Goal: Transaction & Acquisition: Obtain resource

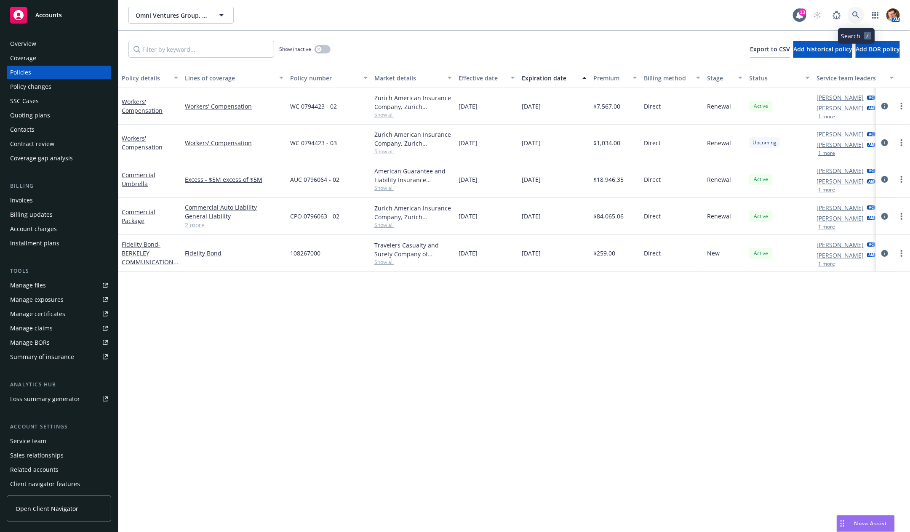
click at [856, 18] on icon at bounding box center [856, 15] width 8 height 8
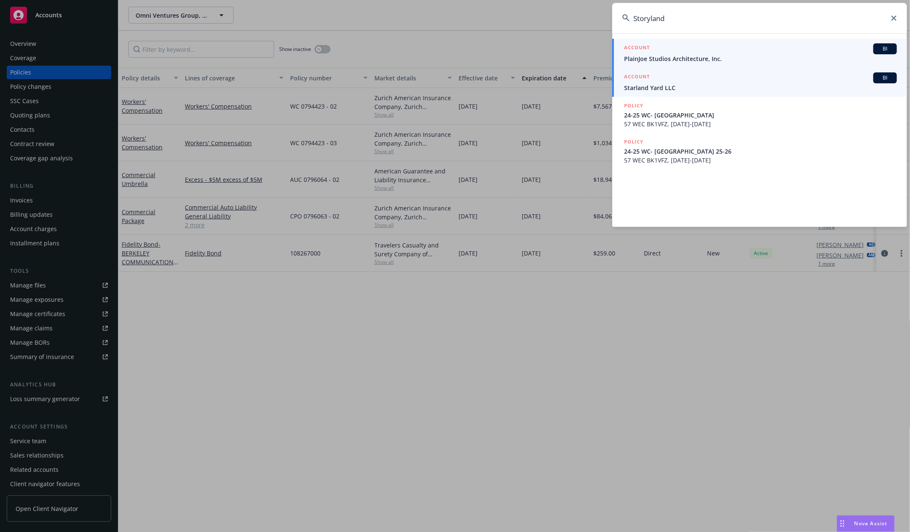
type input "Storyland"
click at [710, 54] on span "PlainJoe Studios Architecture, Inc." at bounding box center [760, 58] width 273 height 9
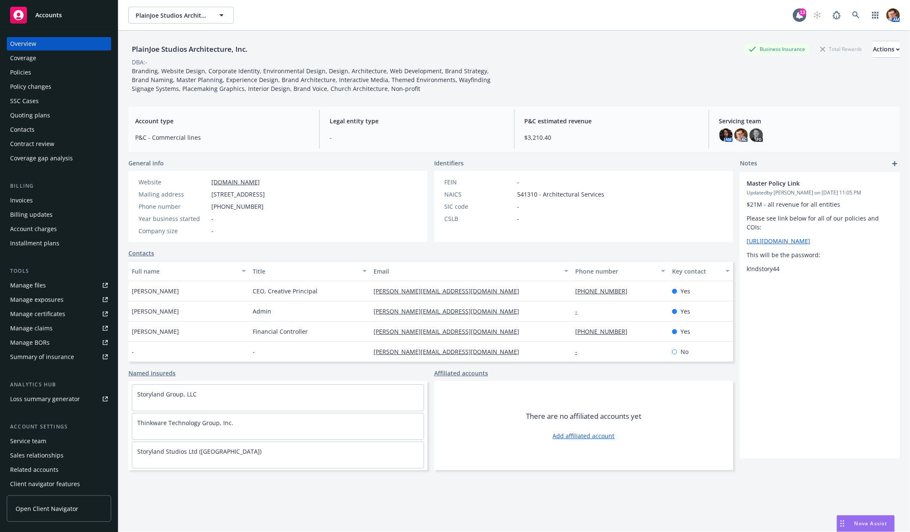
click at [31, 100] on div "SSC Cases" at bounding box center [24, 100] width 29 height 13
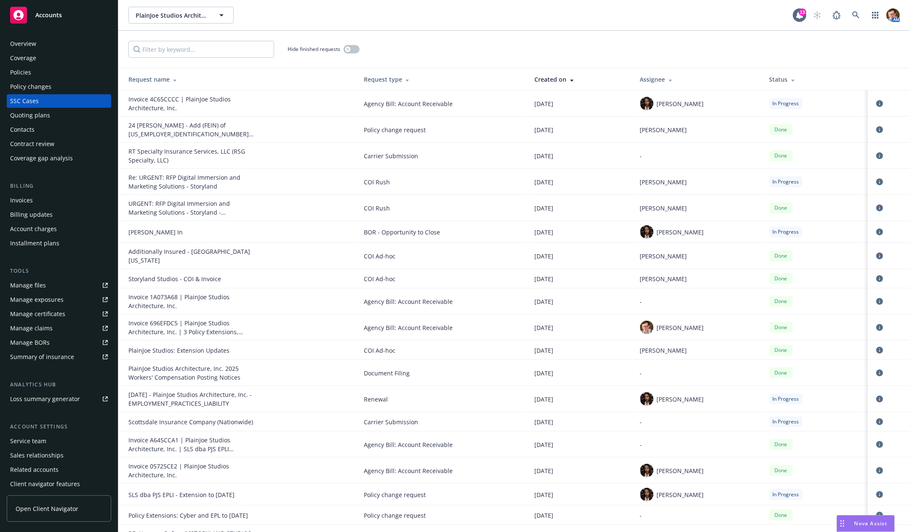
click at [46, 82] on div "Policy changes" at bounding box center [30, 86] width 41 height 13
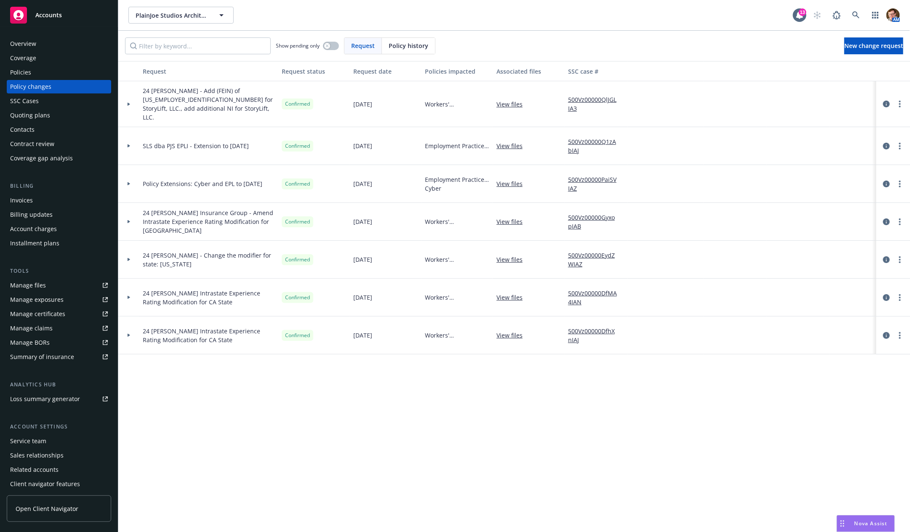
click at [34, 115] on div "Quoting plans" at bounding box center [30, 115] width 40 height 13
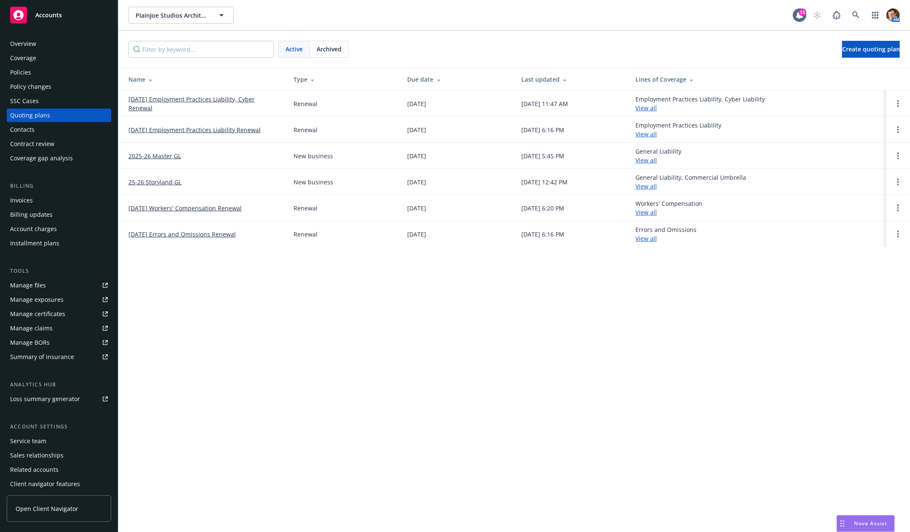
click at [247, 96] on link "[DATE] Employment Practices Liability, Cyber Renewal" at bounding box center [204, 104] width 152 height 18
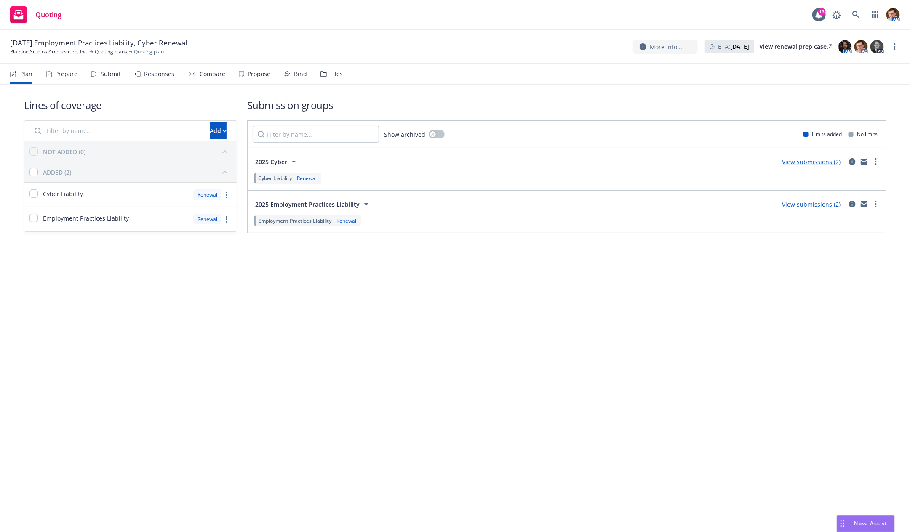
drag, startPoint x: 248, startPoint y: 79, endPoint x: 253, endPoint y: 79, distance: 4.6
click at [248, 78] on div "Propose" at bounding box center [255, 74] width 32 height 20
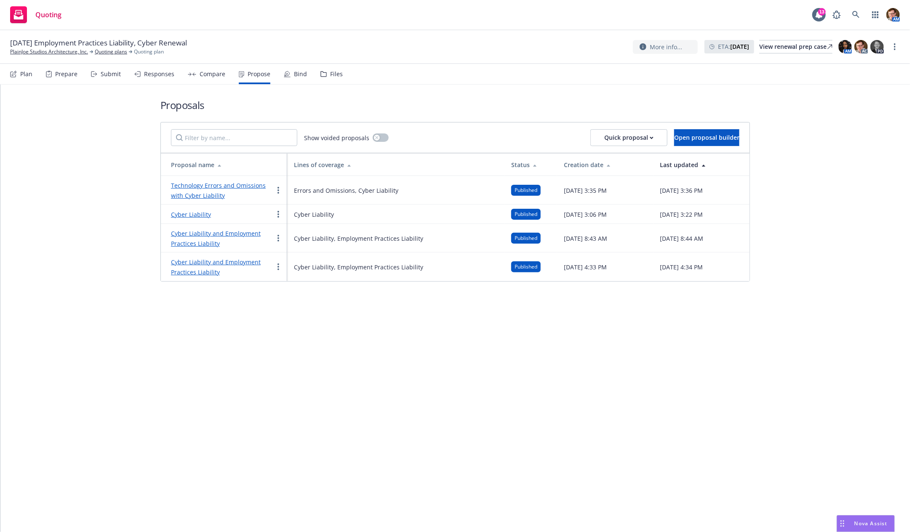
click at [198, 185] on link "Technology Errors and Omissions with Cyber Liability" at bounding box center [218, 191] width 95 height 18
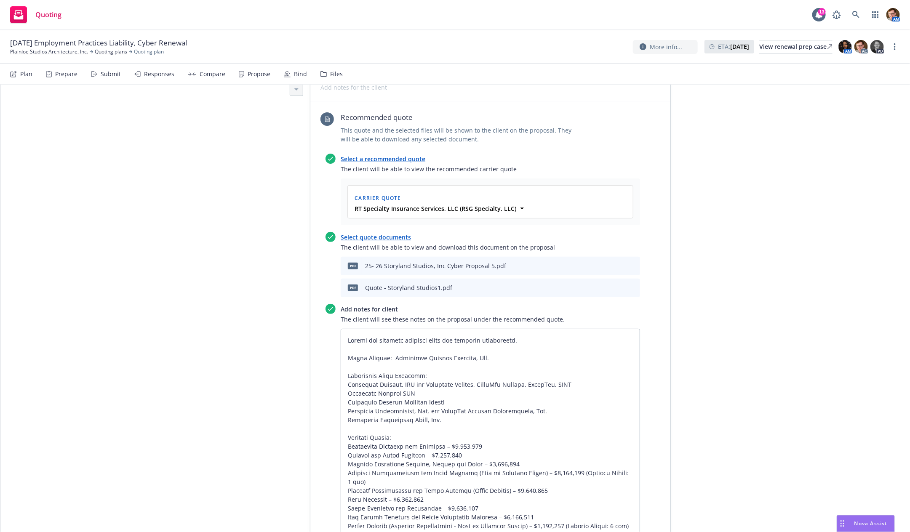
scroll to position [395, 0]
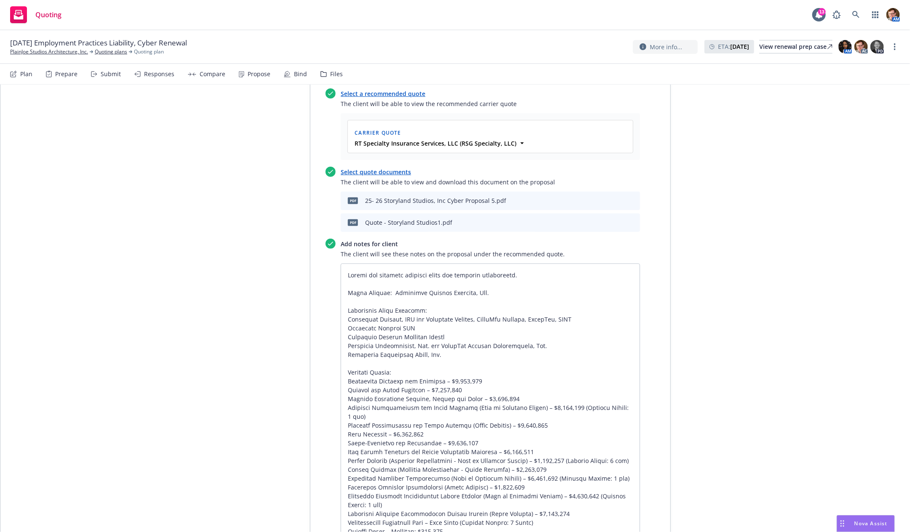
click at [615, 198] on icon "preview file" at bounding box center [619, 201] width 8 height 6
click at [617, 219] on icon "preview file" at bounding box center [619, 222] width 8 height 6
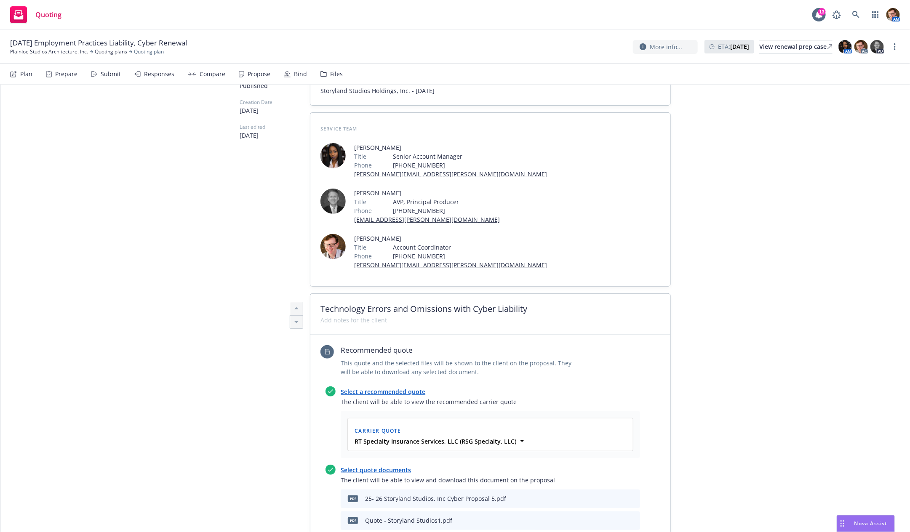
scroll to position [0, 0]
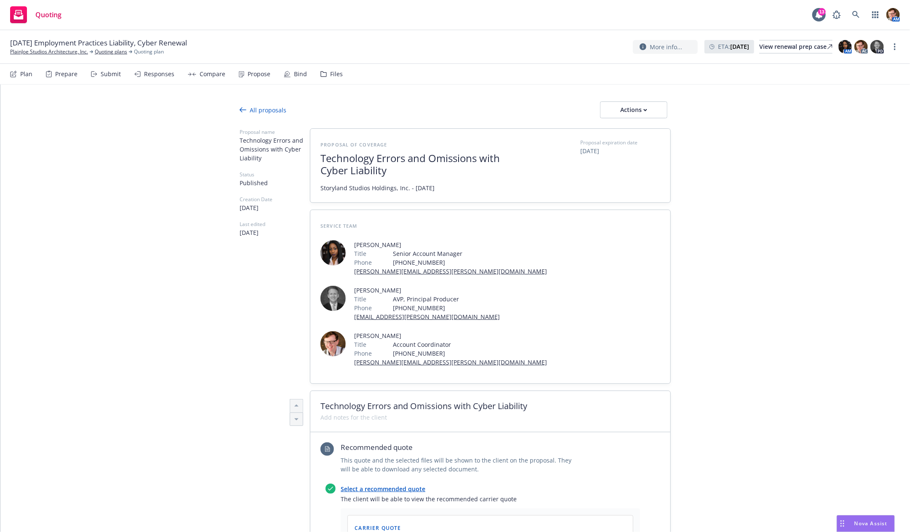
click at [259, 74] on div "Propose" at bounding box center [259, 74] width 23 height 7
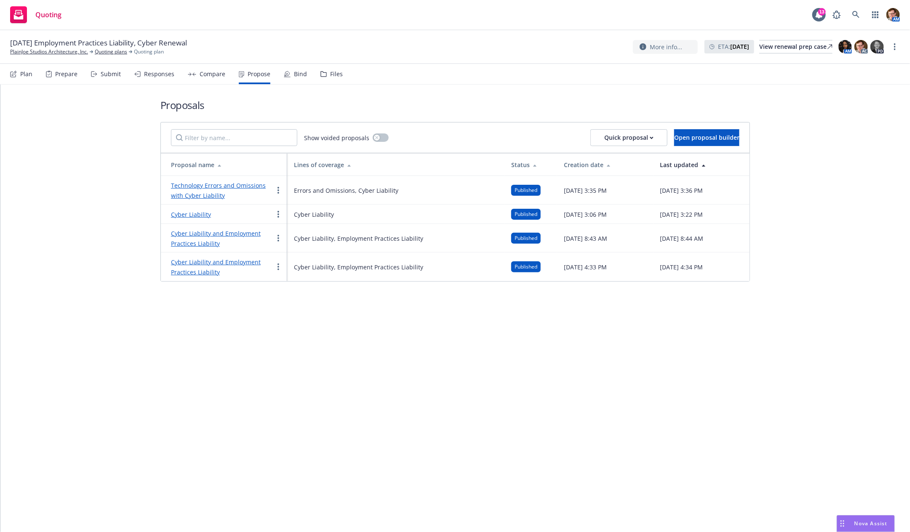
click at [242, 186] on link "Technology Errors and Omissions with Cyber Liability" at bounding box center [218, 191] width 95 height 18
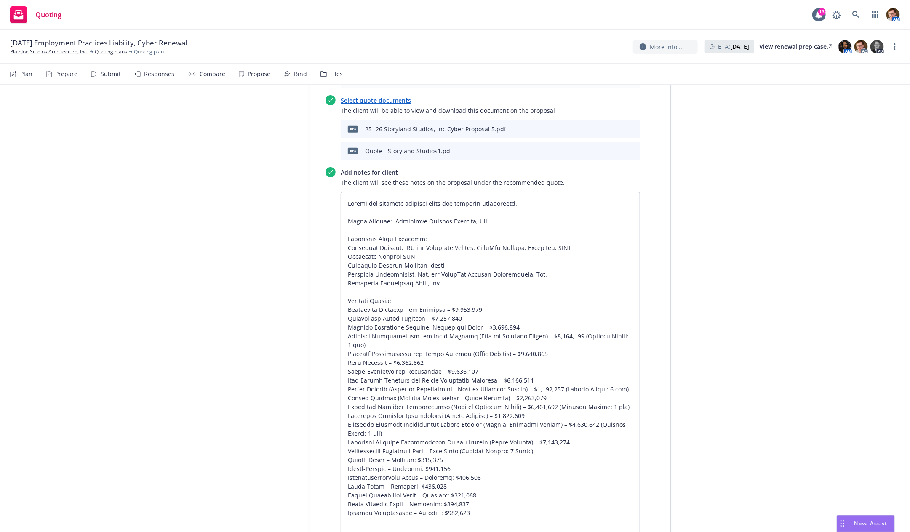
scroll to position [216, 0]
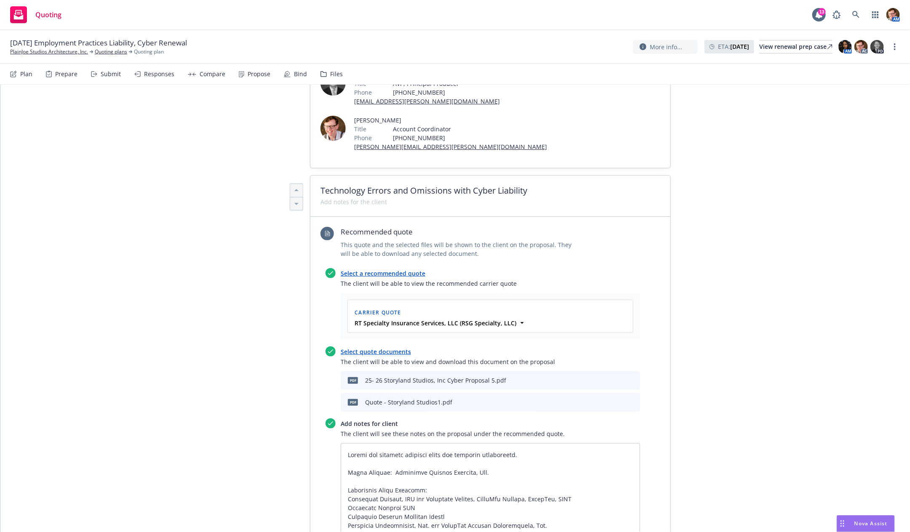
click at [615, 377] on icon "preview file" at bounding box center [619, 380] width 8 height 6
click at [615, 399] on icon "preview file" at bounding box center [619, 402] width 8 height 6
type textarea "x"
click at [601, 377] on icon "download file" at bounding box center [604, 380] width 7 height 7
